Goal: Information Seeking & Learning: Find specific fact

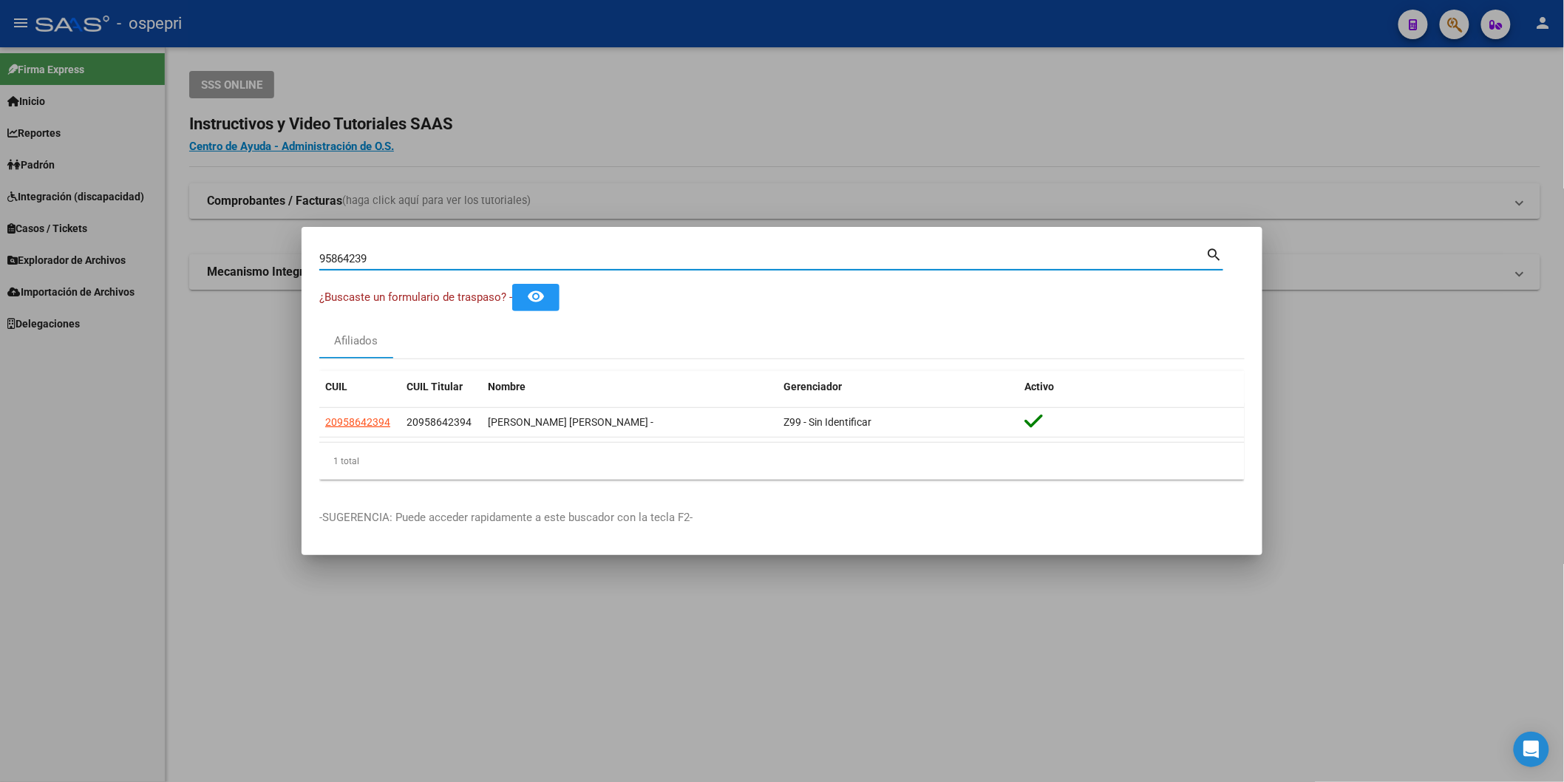
click at [880, 256] on input "95864239" at bounding box center [762, 258] width 887 height 13
paste input "43759563"
type input "43759563"
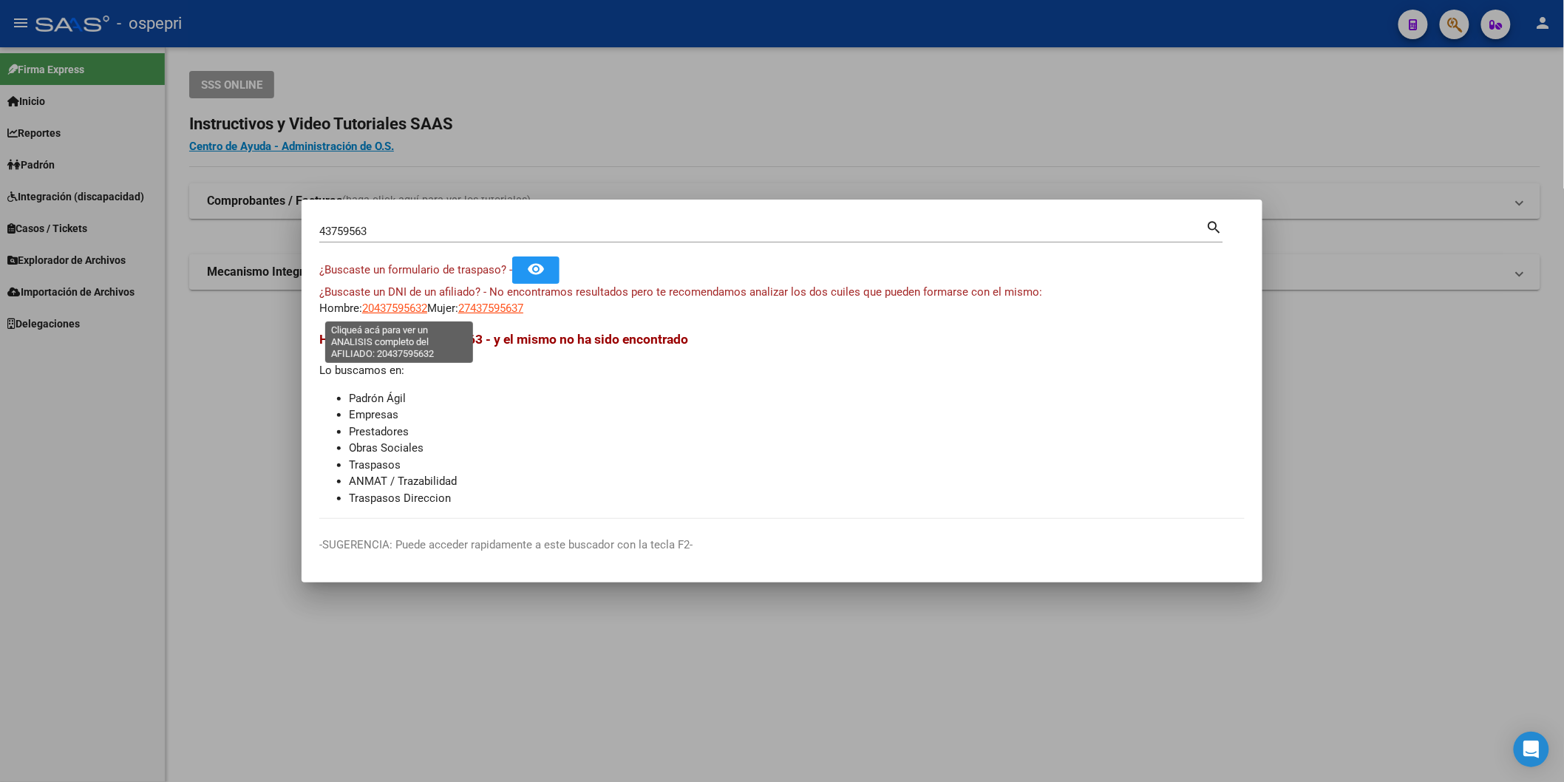
click at [393, 305] on span "20437595632" at bounding box center [394, 308] width 65 height 13
type textarea "20437595632"
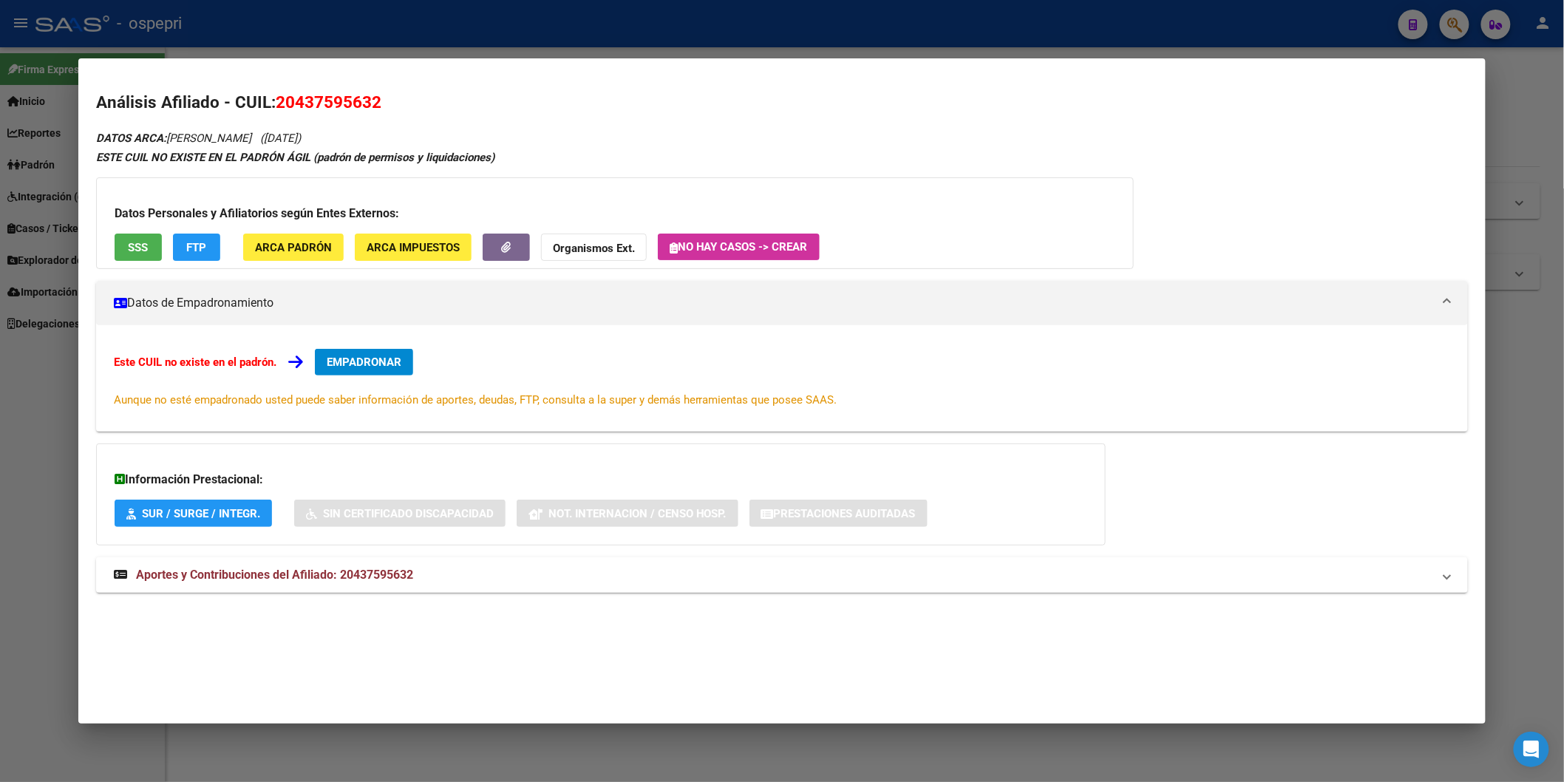
click at [325, 548] on div "DATOS ARCA: [PERSON_NAME] ([DATE]) ESTE CUIL NO EXISTE EN EL PADRÓN ÁGIL (padró…" at bounding box center [782, 369] width 1372 height 480
click at [331, 563] on mat-expansion-panel-header "Aportes y Contribuciones del Afiliado: 20437595632" at bounding box center [782, 574] width 1372 height 35
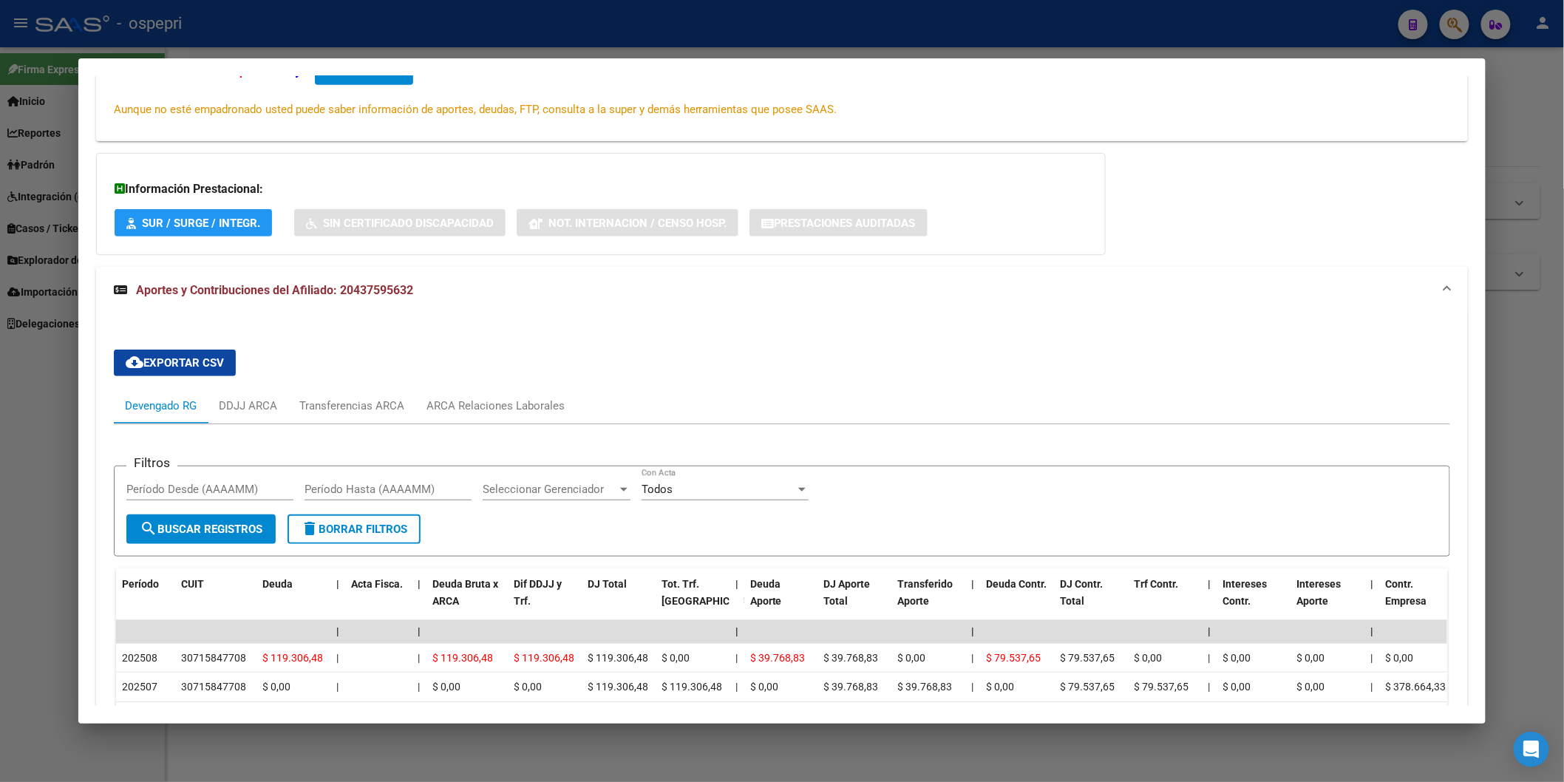
scroll to position [622, 0]
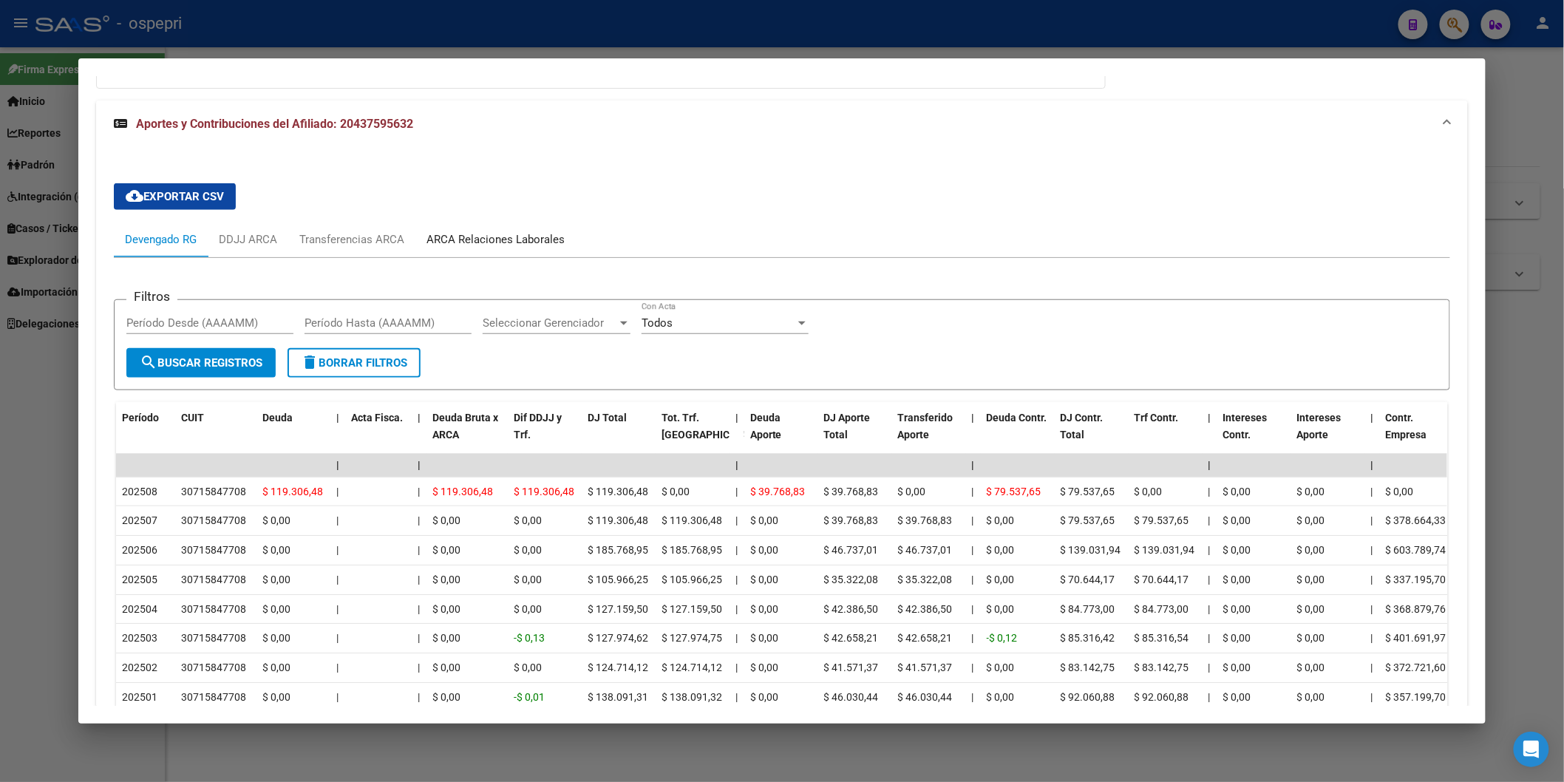
click at [492, 241] on div "ARCA Relaciones Laborales" at bounding box center [496, 239] width 138 height 16
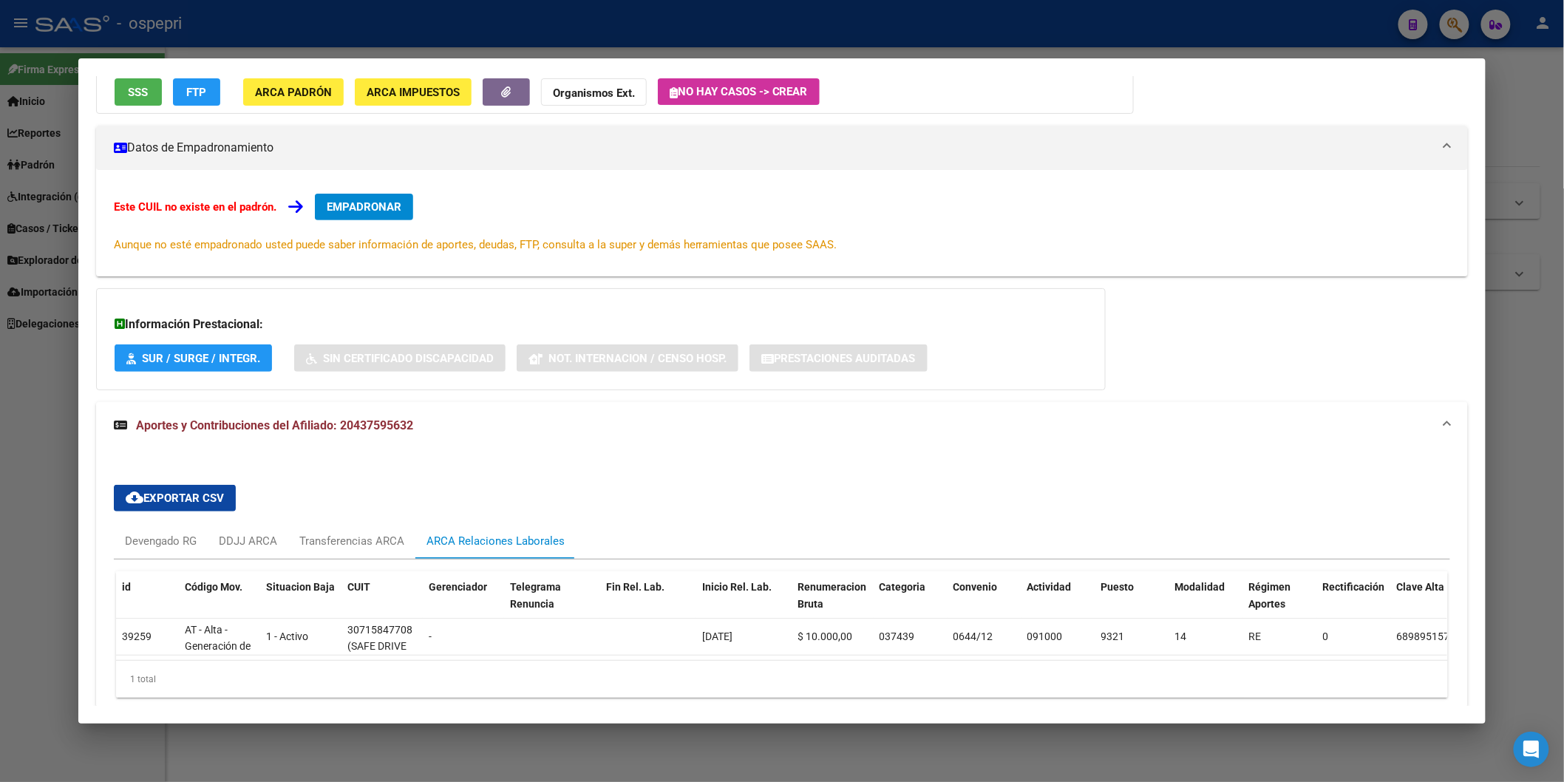
scroll to position [229, 0]
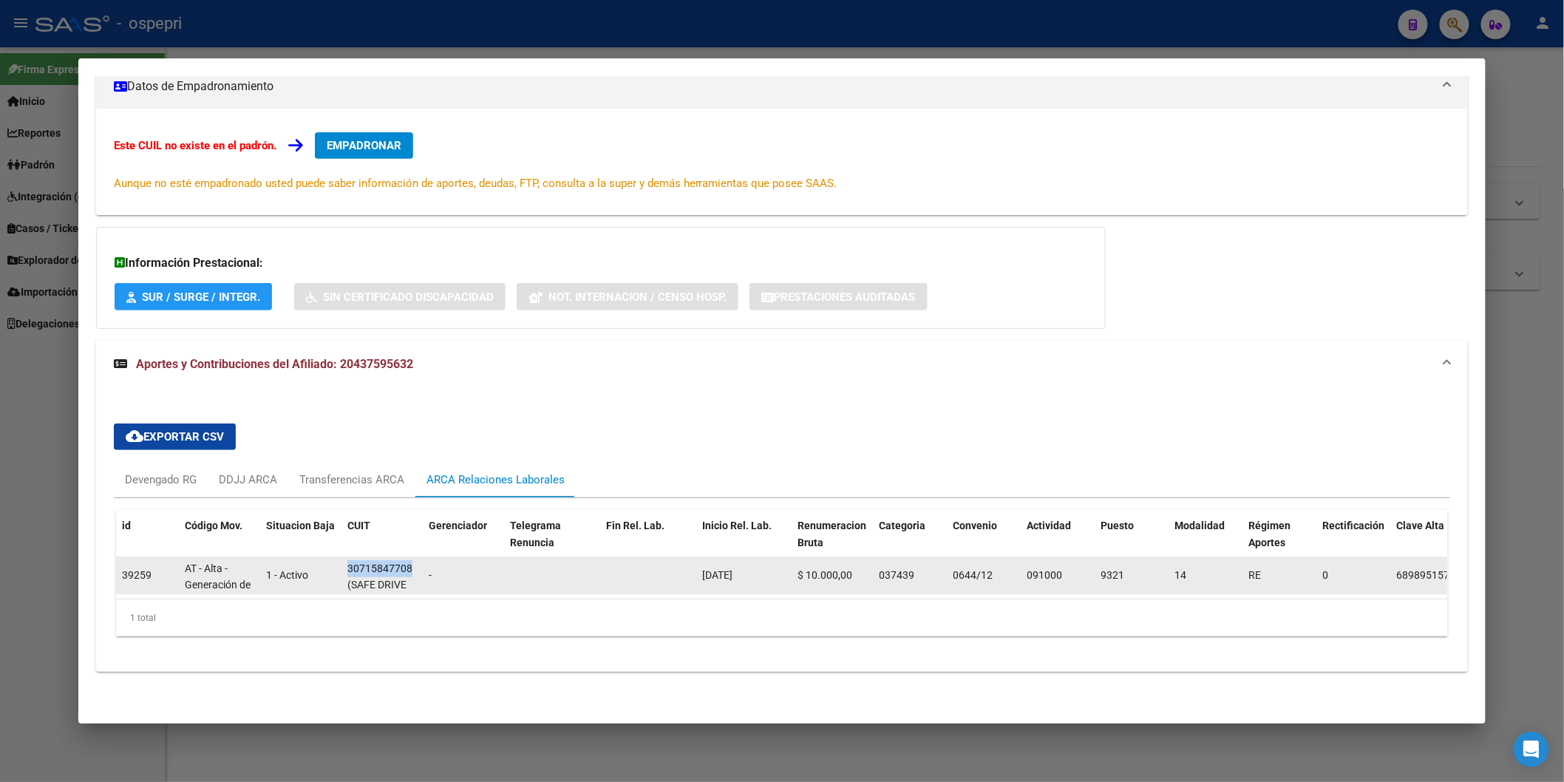
drag, startPoint x: 403, startPoint y: 557, endPoint x: 336, endPoint y: 557, distance: 67.3
click at [342, 557] on datatable-body-cell "30715847708 (SAFE DRIVE SRL)" at bounding box center [382, 575] width 81 height 36
copy div "30715847708"
